Goal: Check status: Check status

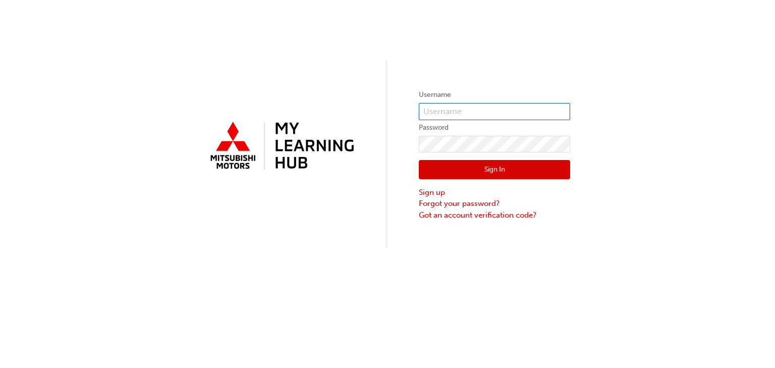
click at [458, 109] on input "text" at bounding box center [494, 111] width 151 height 17
type input "[EMAIL_ADDRESS][DOMAIN_NAME]"
click button "Sign In" at bounding box center [494, 169] width 151 height 19
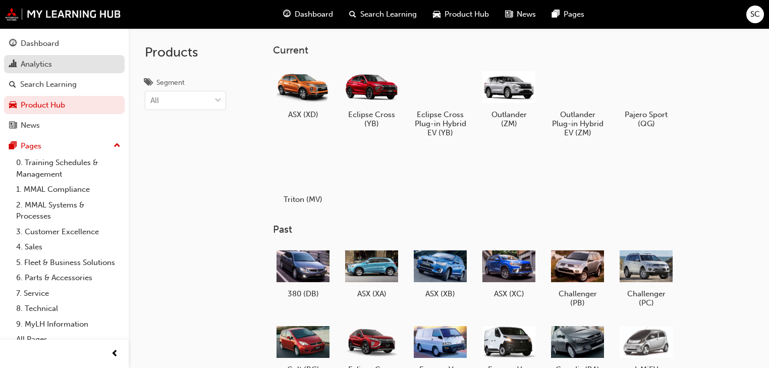
click at [43, 65] on div "Analytics" at bounding box center [36, 65] width 31 height 12
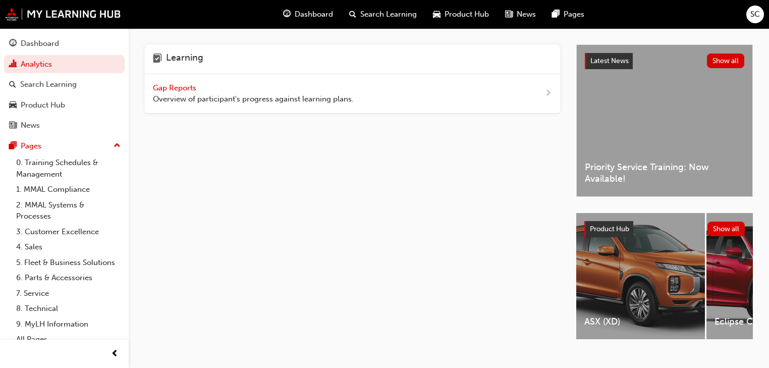
click at [189, 86] on span "Gap Reports" at bounding box center [175, 87] width 45 height 9
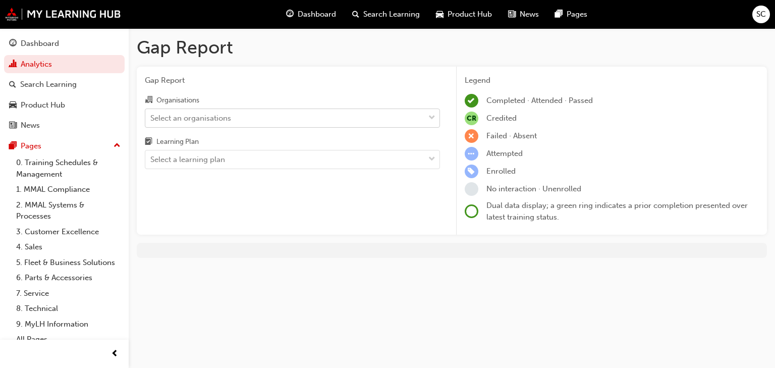
click at [212, 114] on div "Select an organisations" at bounding box center [190, 118] width 81 height 12
click at [151, 114] on input "Organisations Select an organisations" at bounding box center [150, 117] width 1 height 9
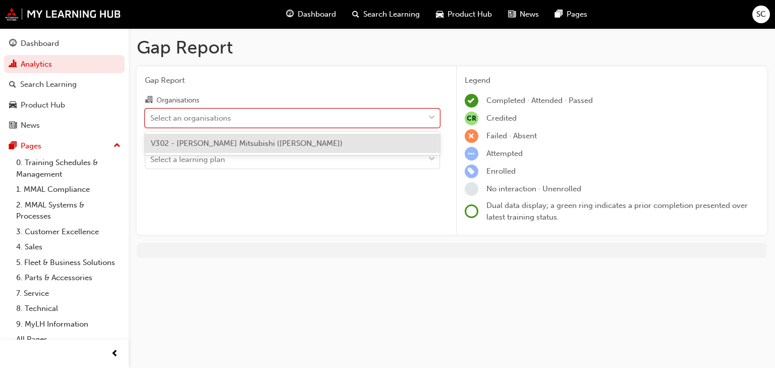
click at [213, 144] on span "V302 - [PERSON_NAME] Mitsubishi ([PERSON_NAME])" at bounding box center [247, 143] width 192 height 9
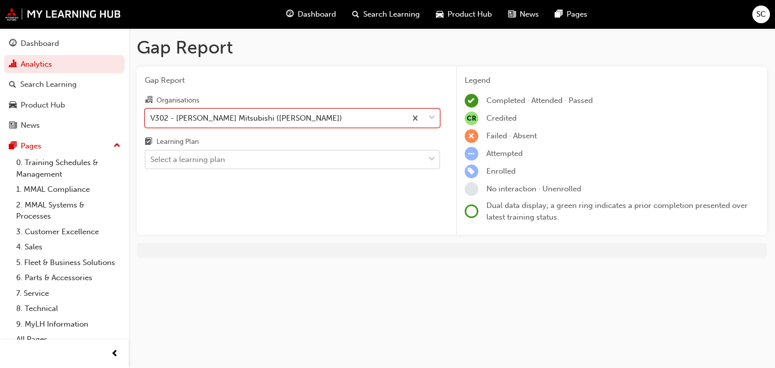
click at [222, 163] on div "Select a learning plan" at bounding box center [187, 160] width 75 height 12
click at [151, 163] on input "Learning Plan Select a learning plan" at bounding box center [150, 159] width 1 height 9
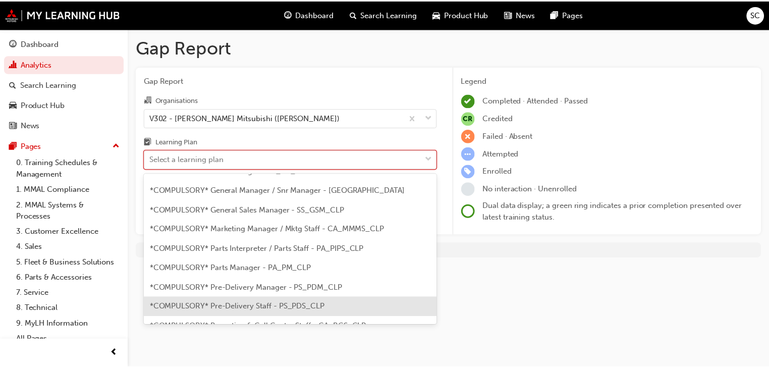
scroll to position [202, 0]
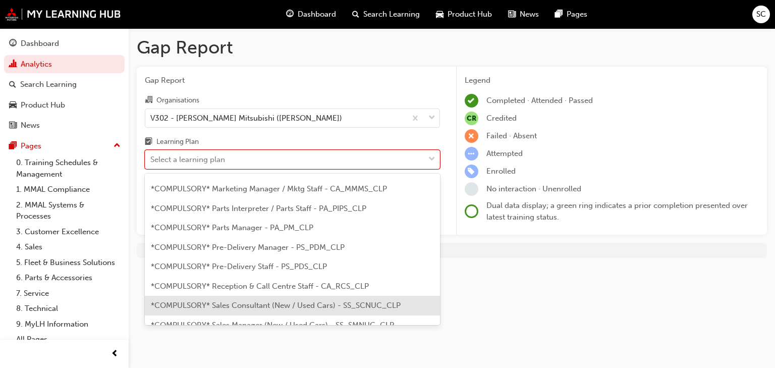
click at [256, 301] on span "*COMPULSORY* Sales Consultant (New / Used Cars) - SS_SCNUC_CLP" at bounding box center [276, 305] width 250 height 9
